Goal: Task Accomplishment & Management: Manage account settings

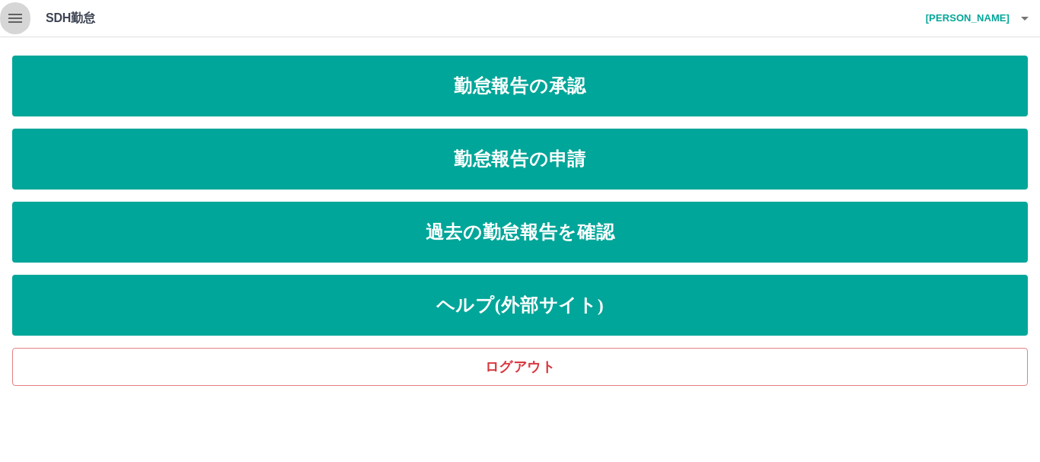
click at [14, 15] on icon "button" at bounding box center [15, 18] width 14 height 9
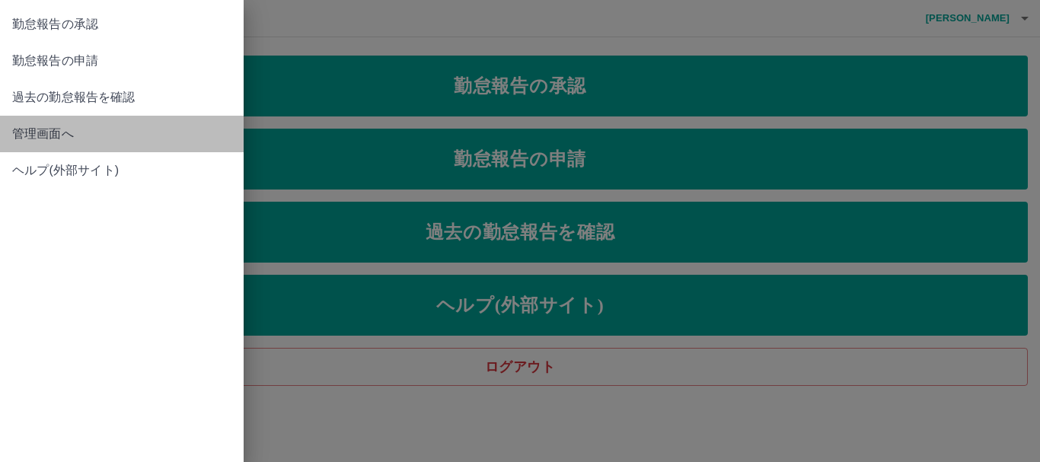
click at [36, 138] on span "管理画面へ" at bounding box center [121, 134] width 219 height 18
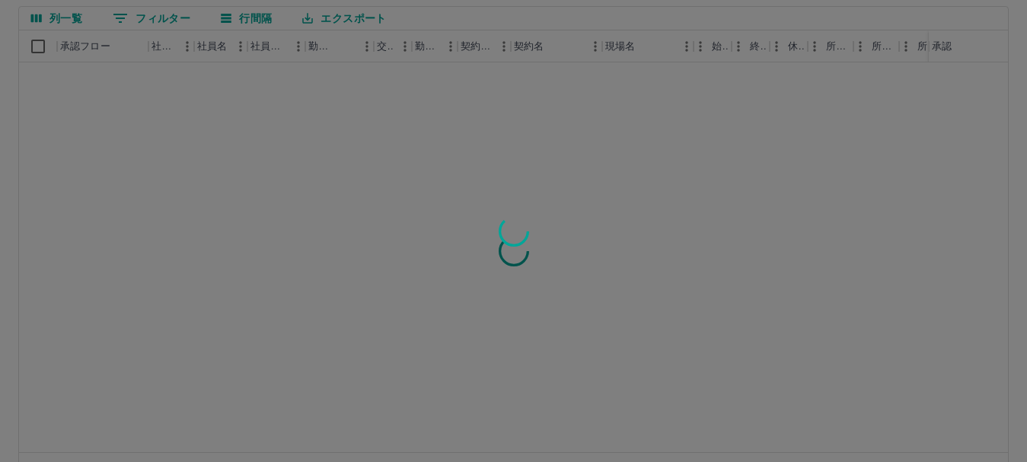
scroll to position [181, 0]
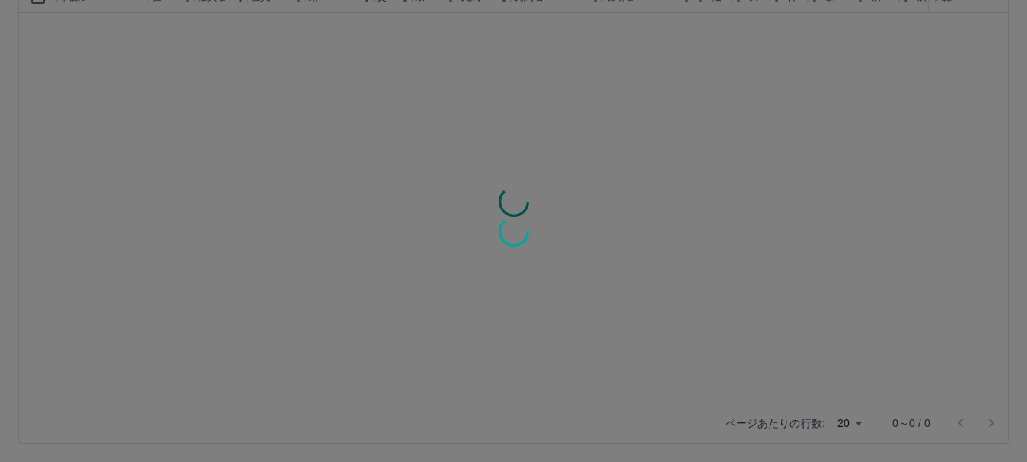
click at [863, 427] on div at bounding box center [513, 231] width 1027 height 462
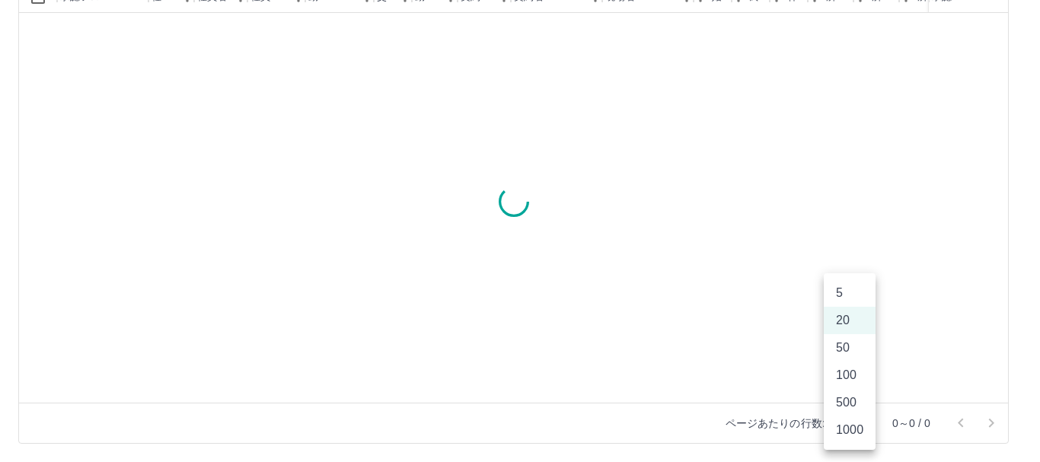
click at [861, 423] on body "SDH勤怠 [PERSON_NAME] 勤務実績承認 前月 [DATE] 次月 今月 月選択 承認モード 削除モード 一括承認 列一覧 0 フィルター 行間隔…" at bounding box center [520, 141] width 1040 height 644
click at [853, 436] on li "1000" at bounding box center [850, 430] width 52 height 27
type input "****"
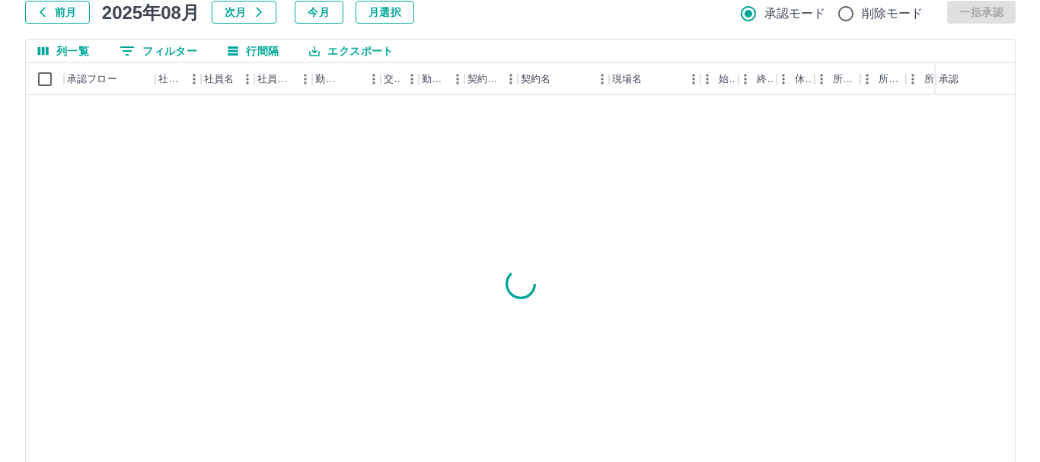
scroll to position [0, 0]
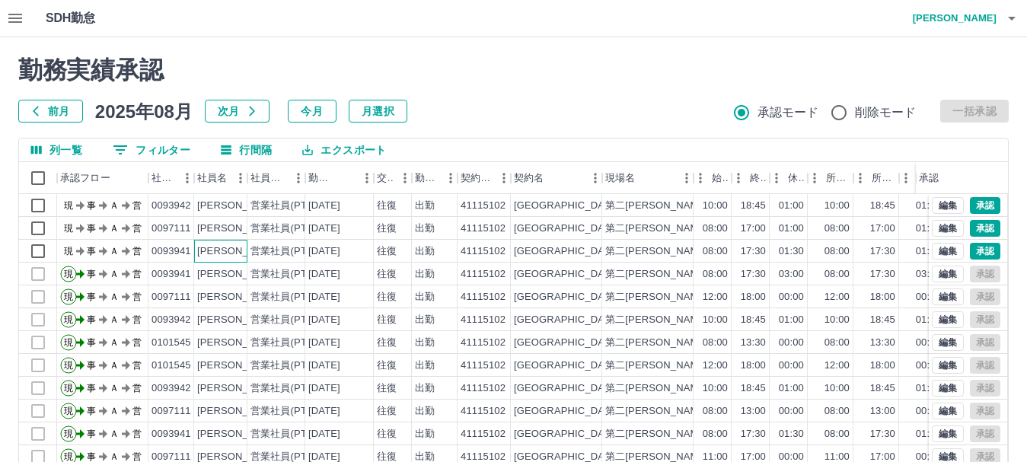
click at [216, 257] on div "内山　たま子" at bounding box center [238, 251] width 83 height 14
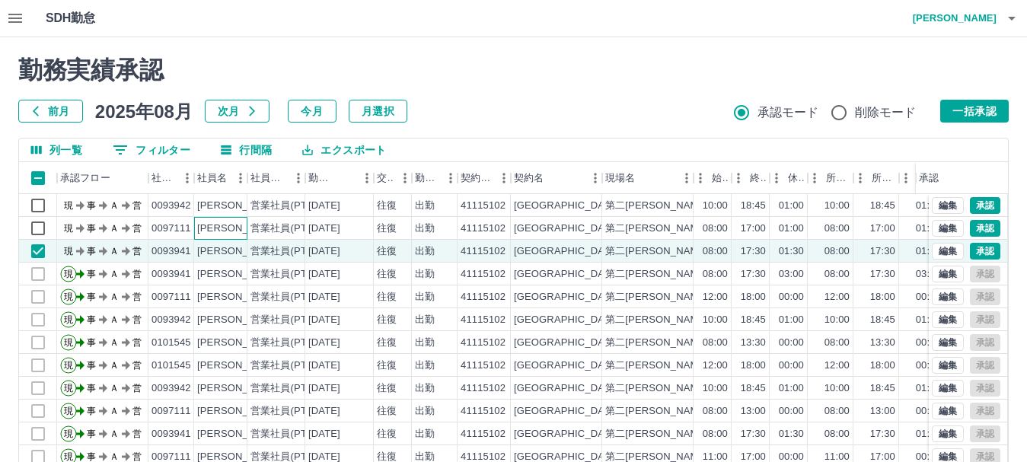
click at [221, 229] on div "三木　三恵子" at bounding box center [238, 229] width 83 height 14
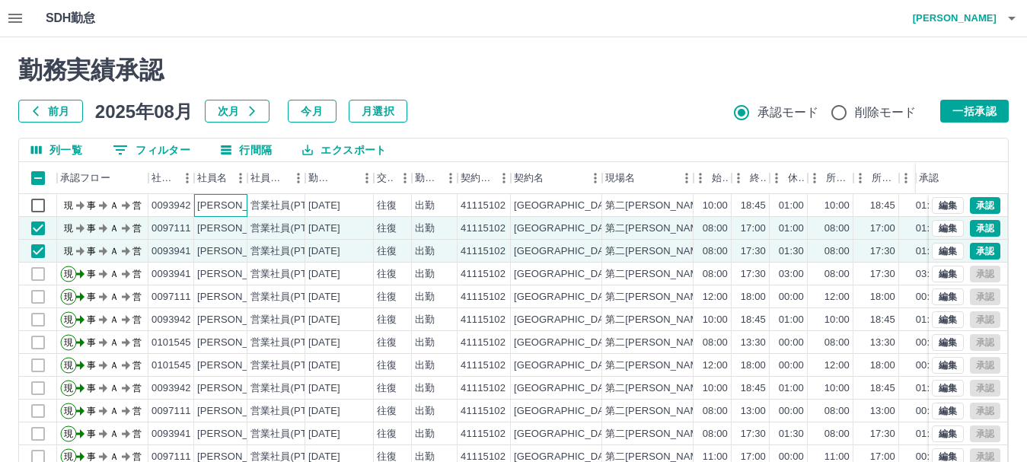
click at [226, 202] on div "渡邊　由紀" at bounding box center [238, 206] width 83 height 14
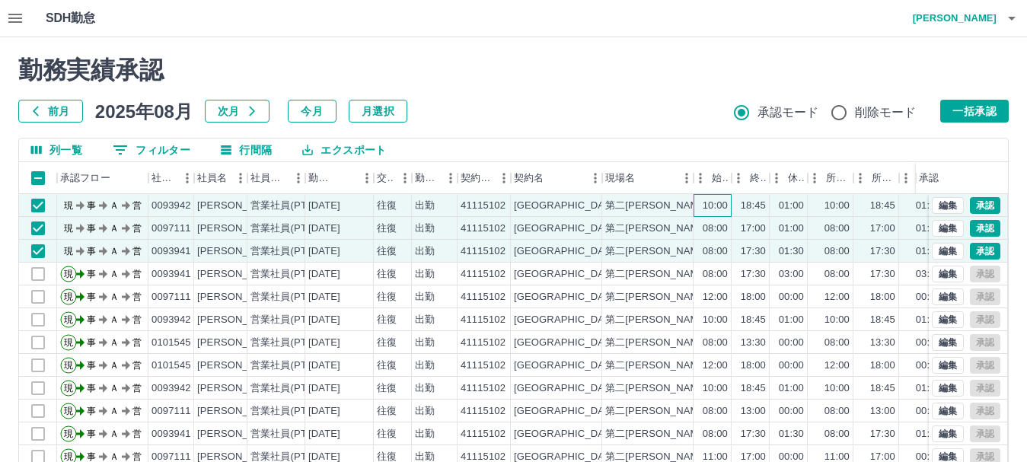
click at [721, 206] on div "10:00" at bounding box center [715, 206] width 25 height 14
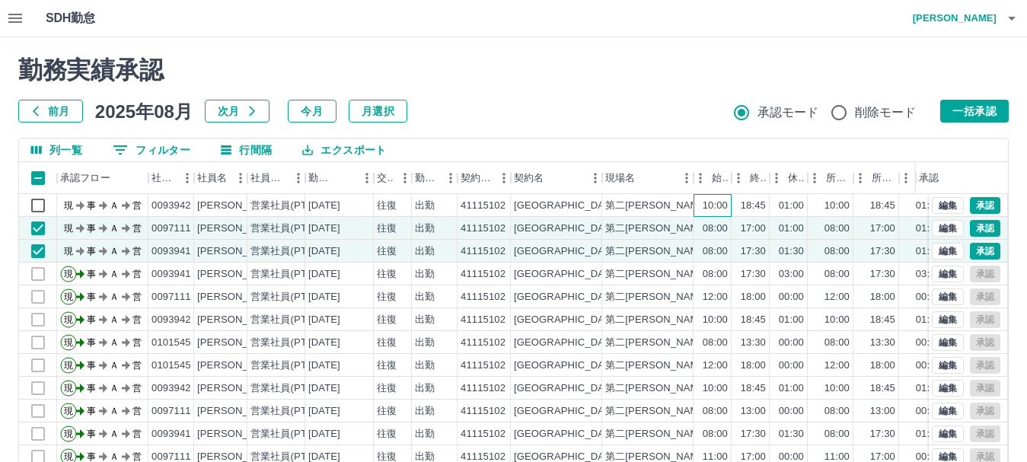
click at [717, 207] on div "10:00" at bounding box center [715, 206] width 25 height 14
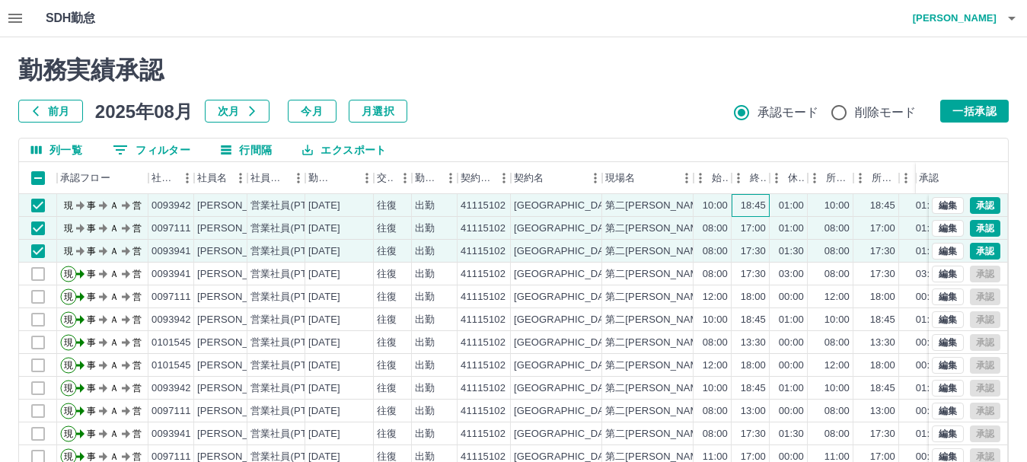
click at [749, 203] on div "18:45" at bounding box center [753, 206] width 25 height 14
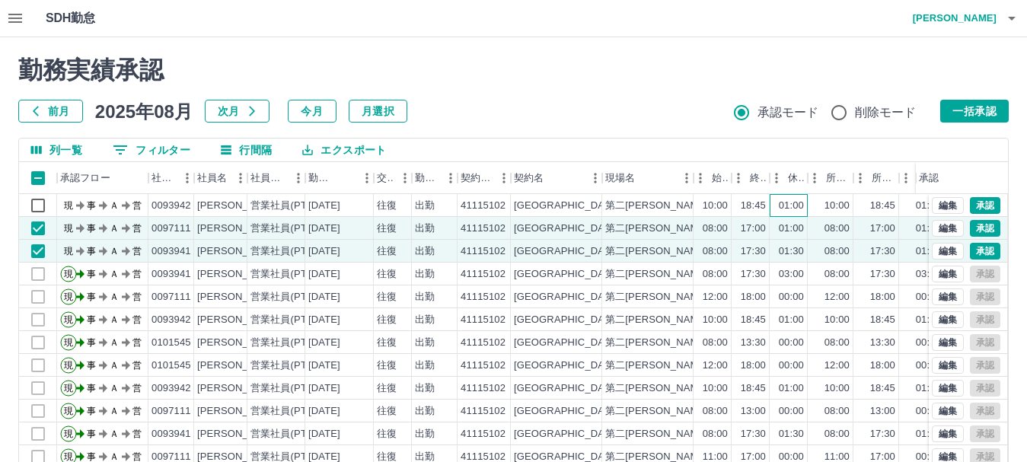
click at [794, 207] on div "01:00" at bounding box center [791, 206] width 25 height 14
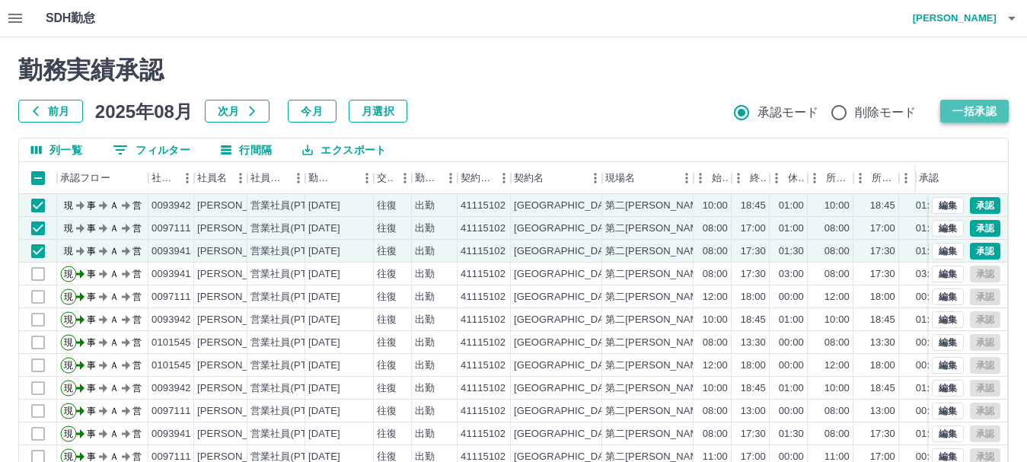
click at [976, 107] on button "一括承認" at bounding box center [975, 111] width 69 height 23
click at [954, 108] on button "一括承認" at bounding box center [975, 111] width 69 height 23
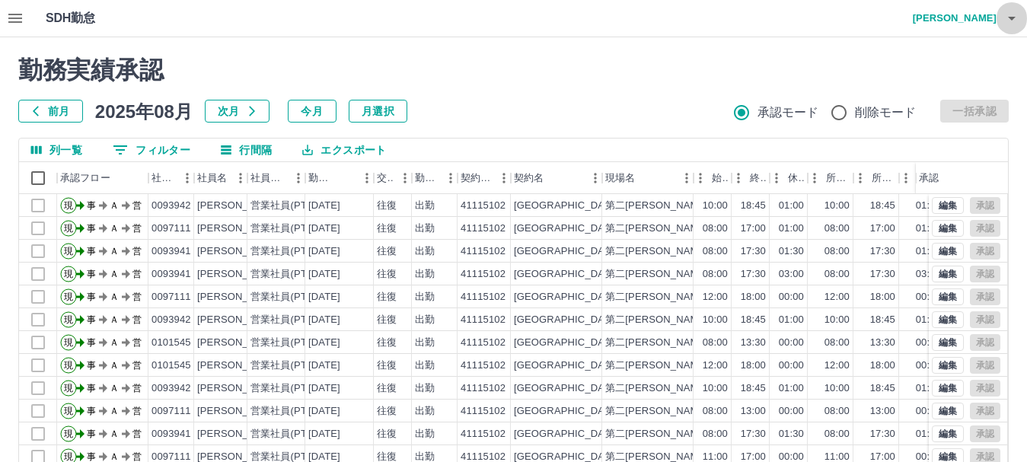
click at [1009, 16] on icon "button" at bounding box center [1012, 18] width 18 height 18
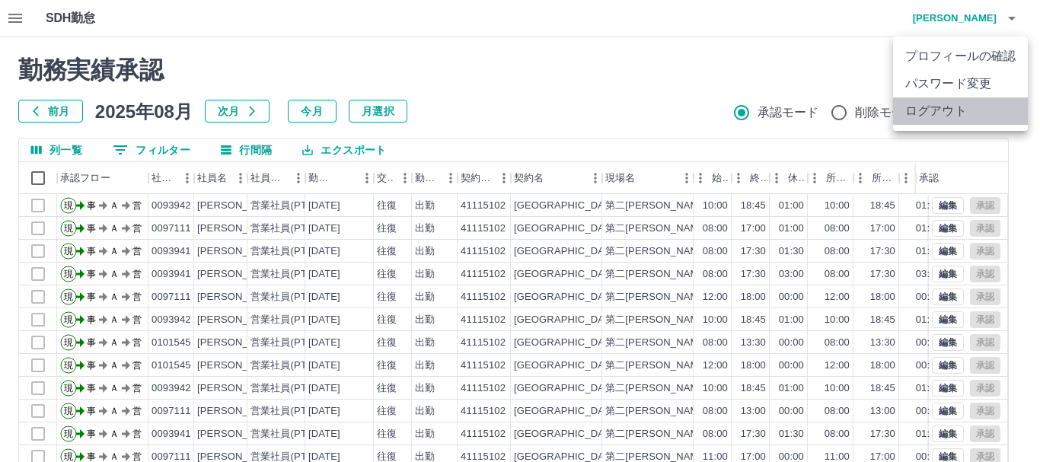
click at [916, 105] on li "ログアウト" at bounding box center [960, 110] width 135 height 27
